Goal: Information Seeking & Learning: Learn about a topic

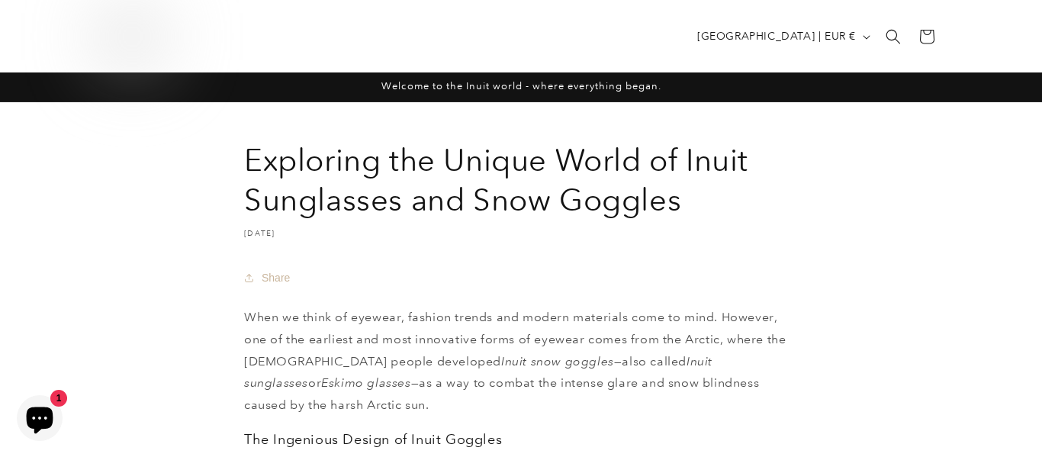
click at [50, 426] on icon "Chat window" at bounding box center [40, 420] width 27 height 27
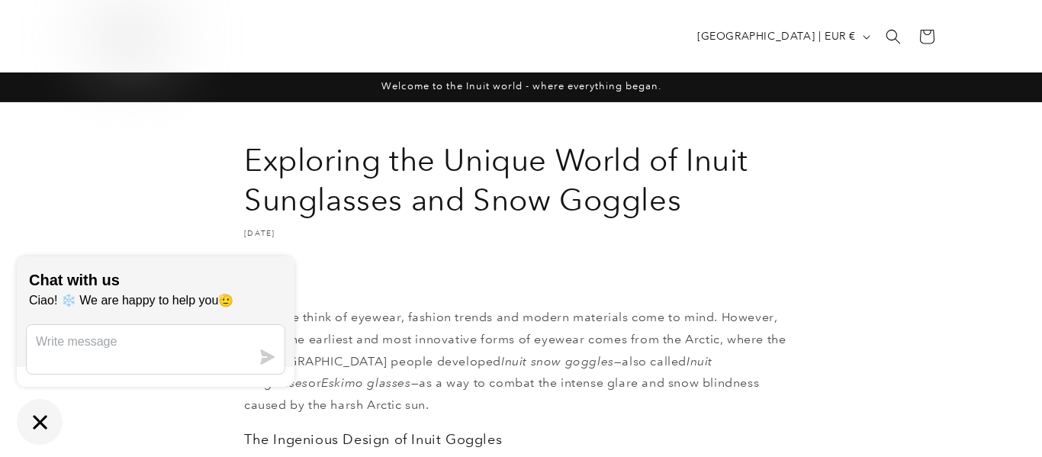
click at [43, 429] on icon "Chat window" at bounding box center [40, 422] width 24 height 24
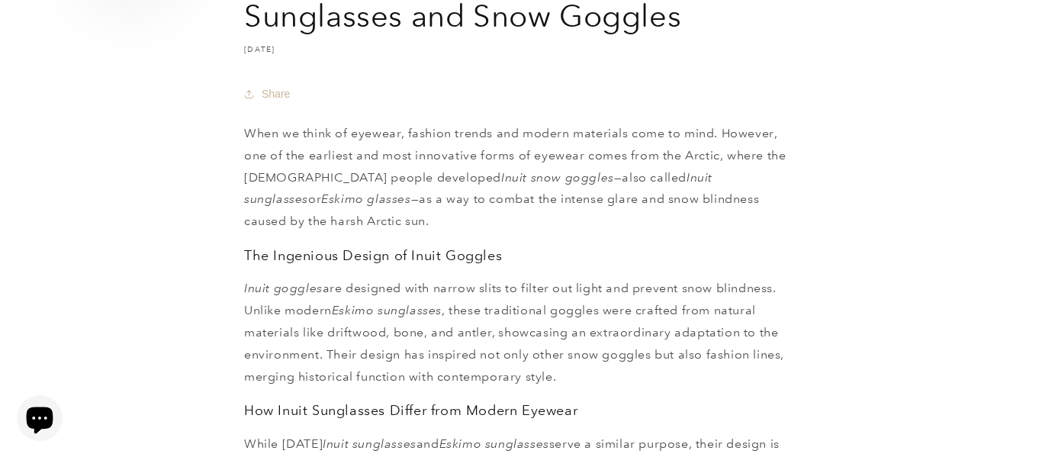
scroll to position [187, 0]
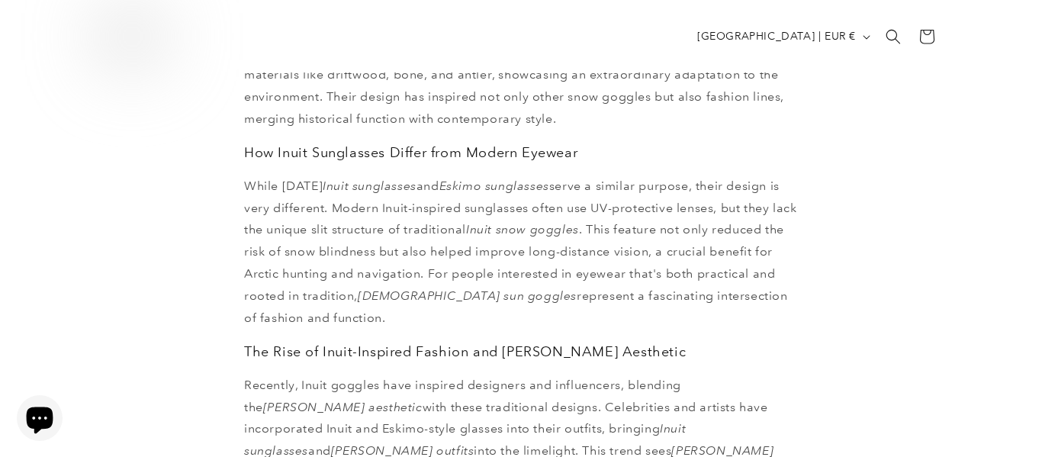
scroll to position [425, 0]
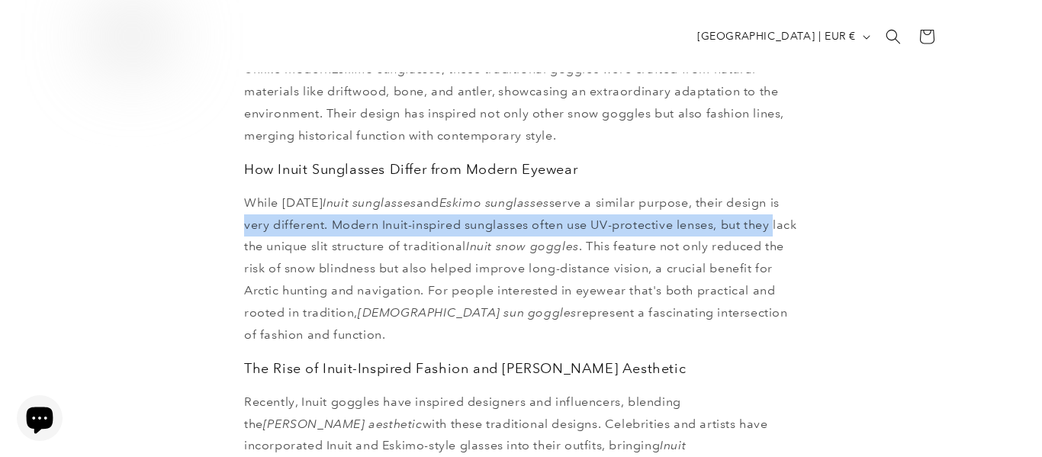
drag, startPoint x: 1015, startPoint y: 188, endPoint x: 1010, endPoint y: 195, distance: 8.9
click at [1010, 195] on article "Exploring the Unique World of Inuit Sunglasses and Snow Goggles [DATE] Share Sh…" at bounding box center [521, 405] width 1042 height 1379
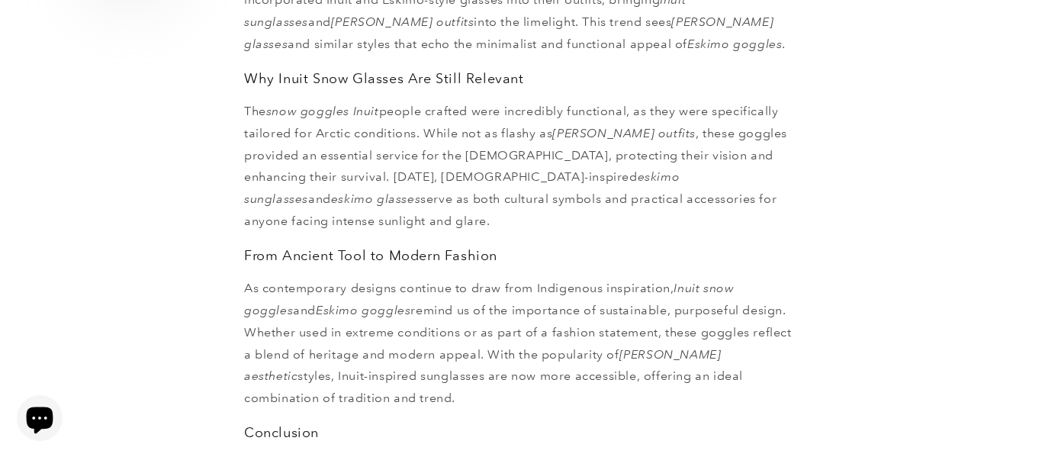
scroll to position [894, 0]
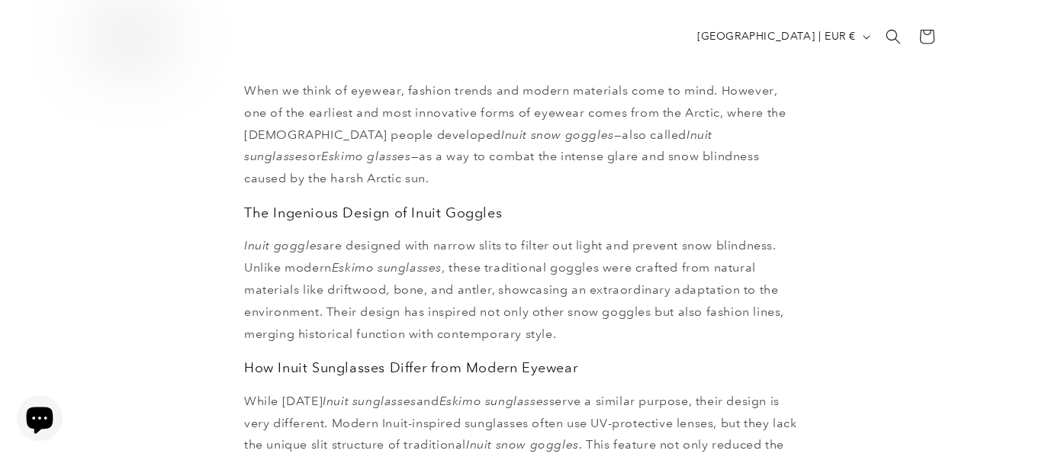
scroll to position [215, 0]
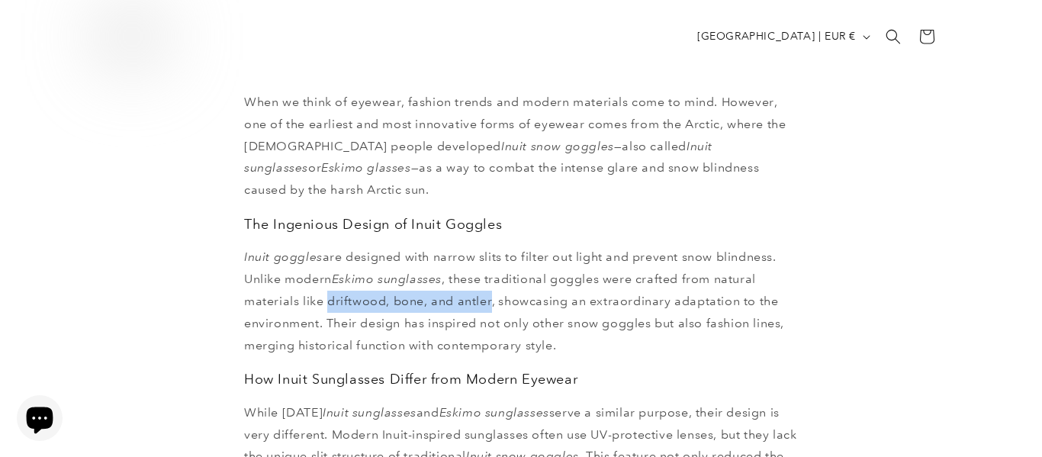
drag, startPoint x: 326, startPoint y: 278, endPoint x: 490, endPoint y: 279, distance: 163.9
click at [490, 279] on p "Inuit goggles are designed with narrow slits to filter out light and prevent sn…" at bounding box center [521, 301] width 554 height 110
copy p "driftwood, bone, and [PERSON_NAME]"
